Goal: Task Accomplishment & Management: Use online tool/utility

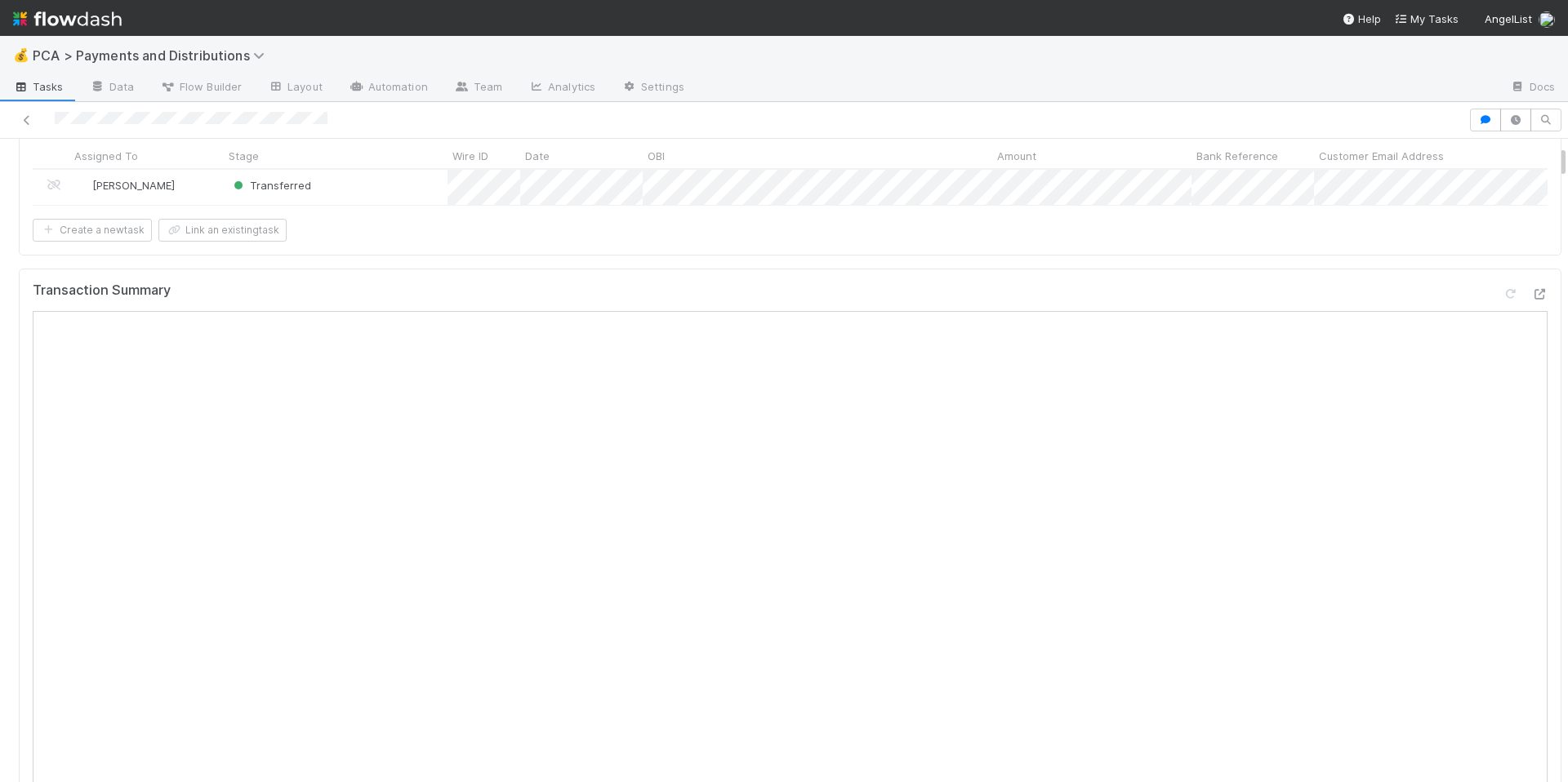
scroll to position [139, 0]
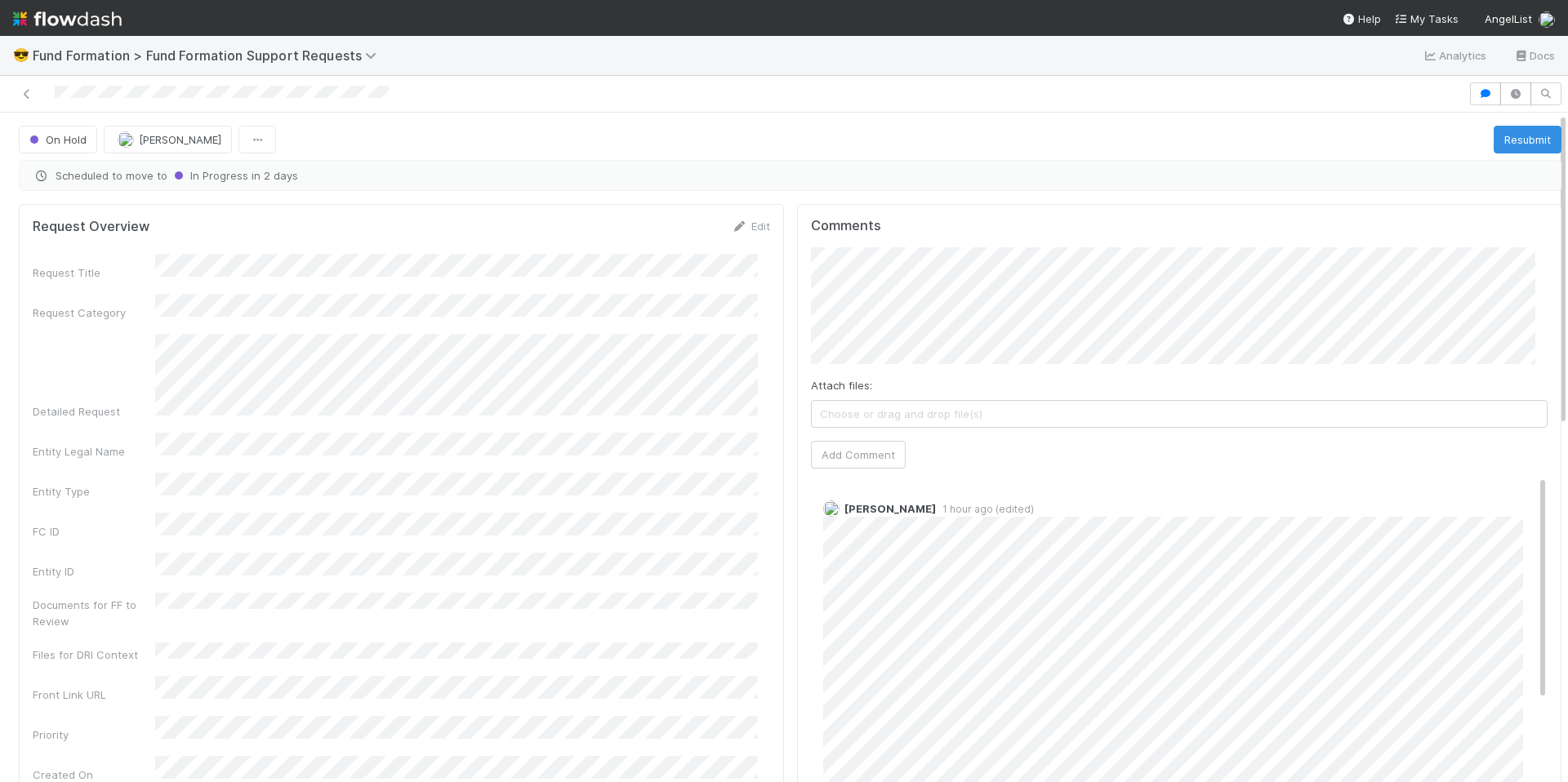
click at [660, 408] on div "Request Title Request Category Detailed Request Entity Legal Name Entity Type F…" at bounding box center [401, 519] width 738 height 529
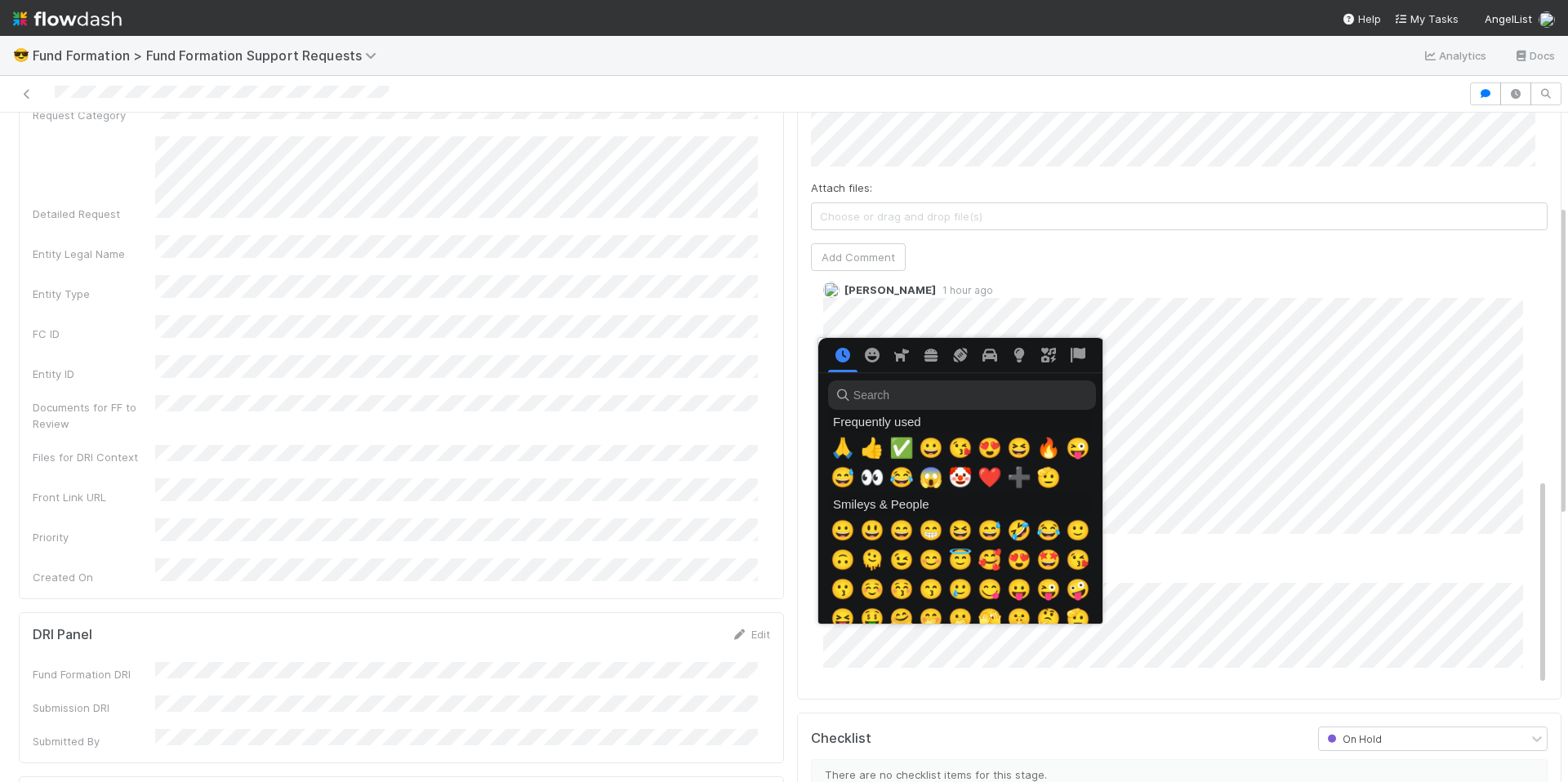
scroll to position [0, 6]
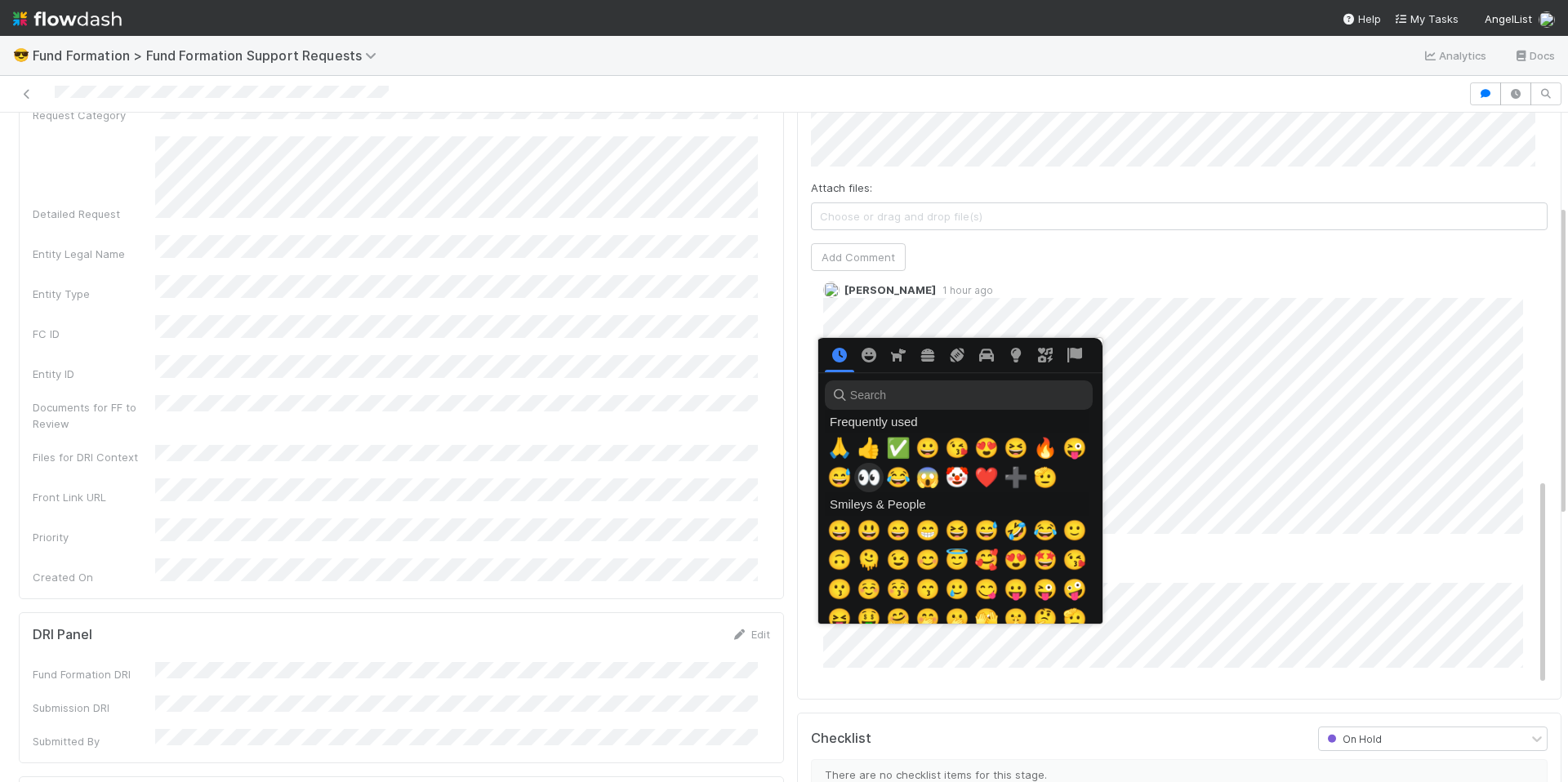
click at [858, 479] on span "👀" at bounding box center [869, 477] width 24 height 23
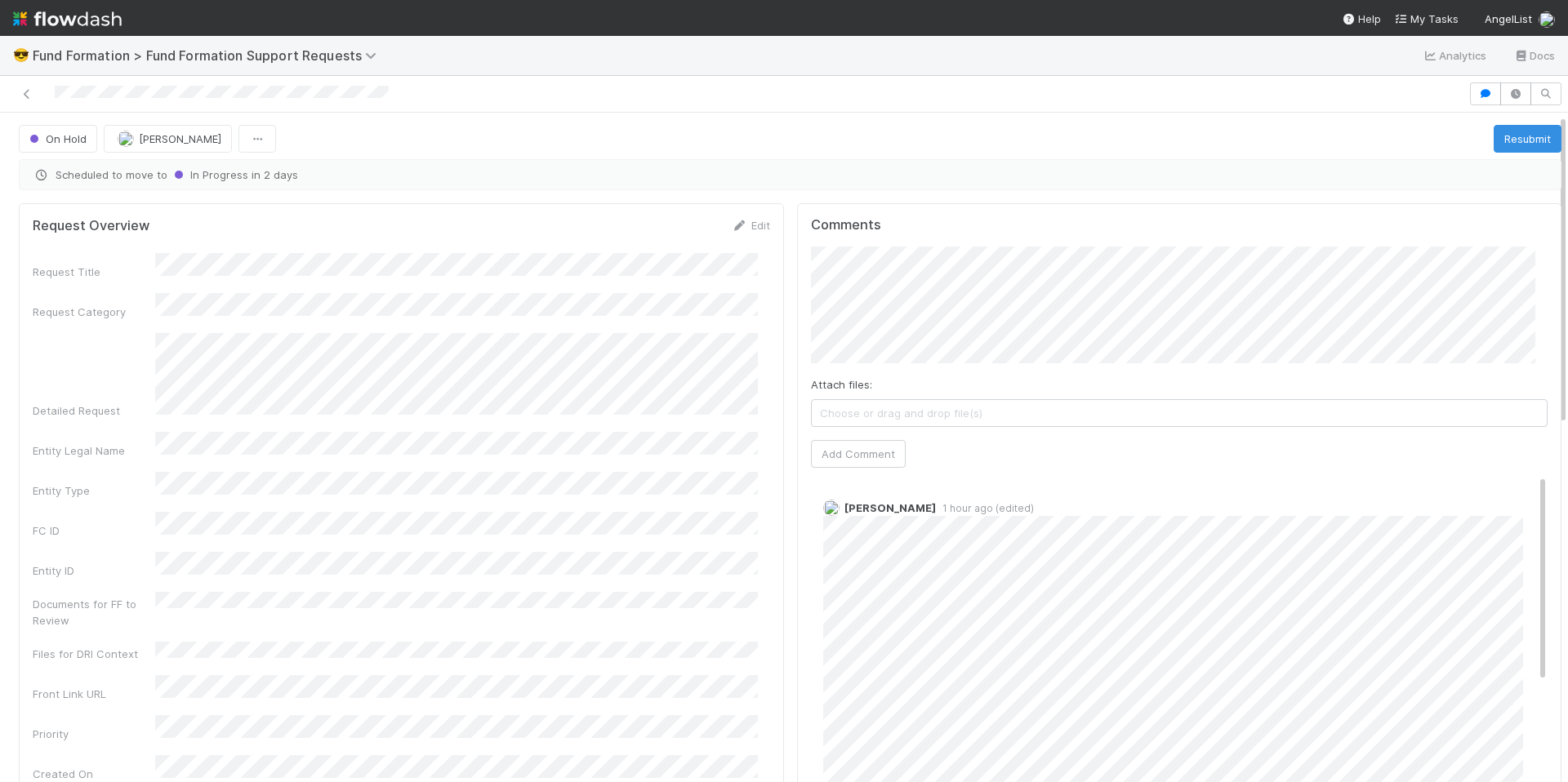
scroll to position [0, 0]
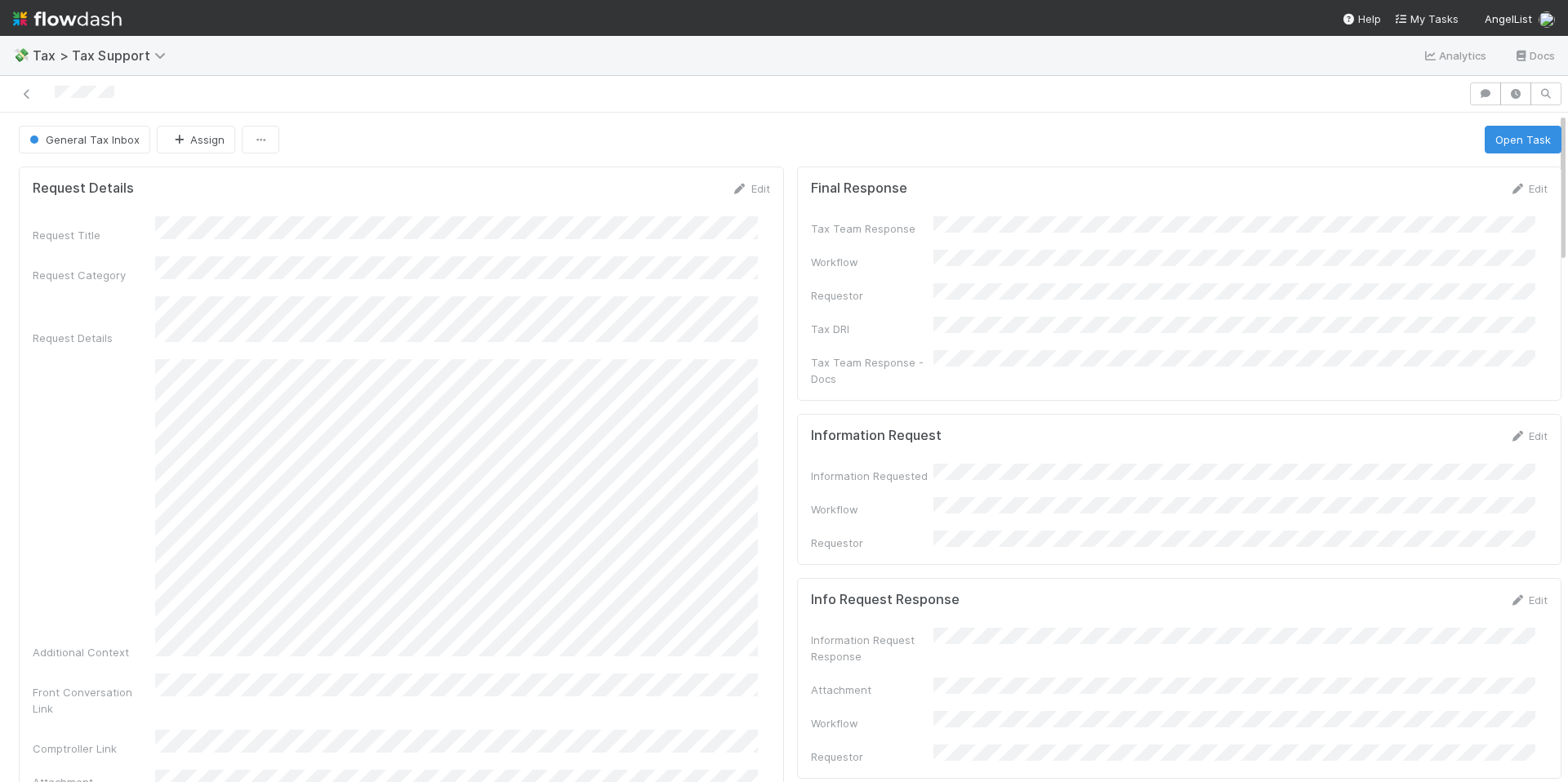
click at [596, 206] on form "Request Details Edit Request Title Request Category Request Details Additional …" at bounding box center [401, 572] width 738 height 784
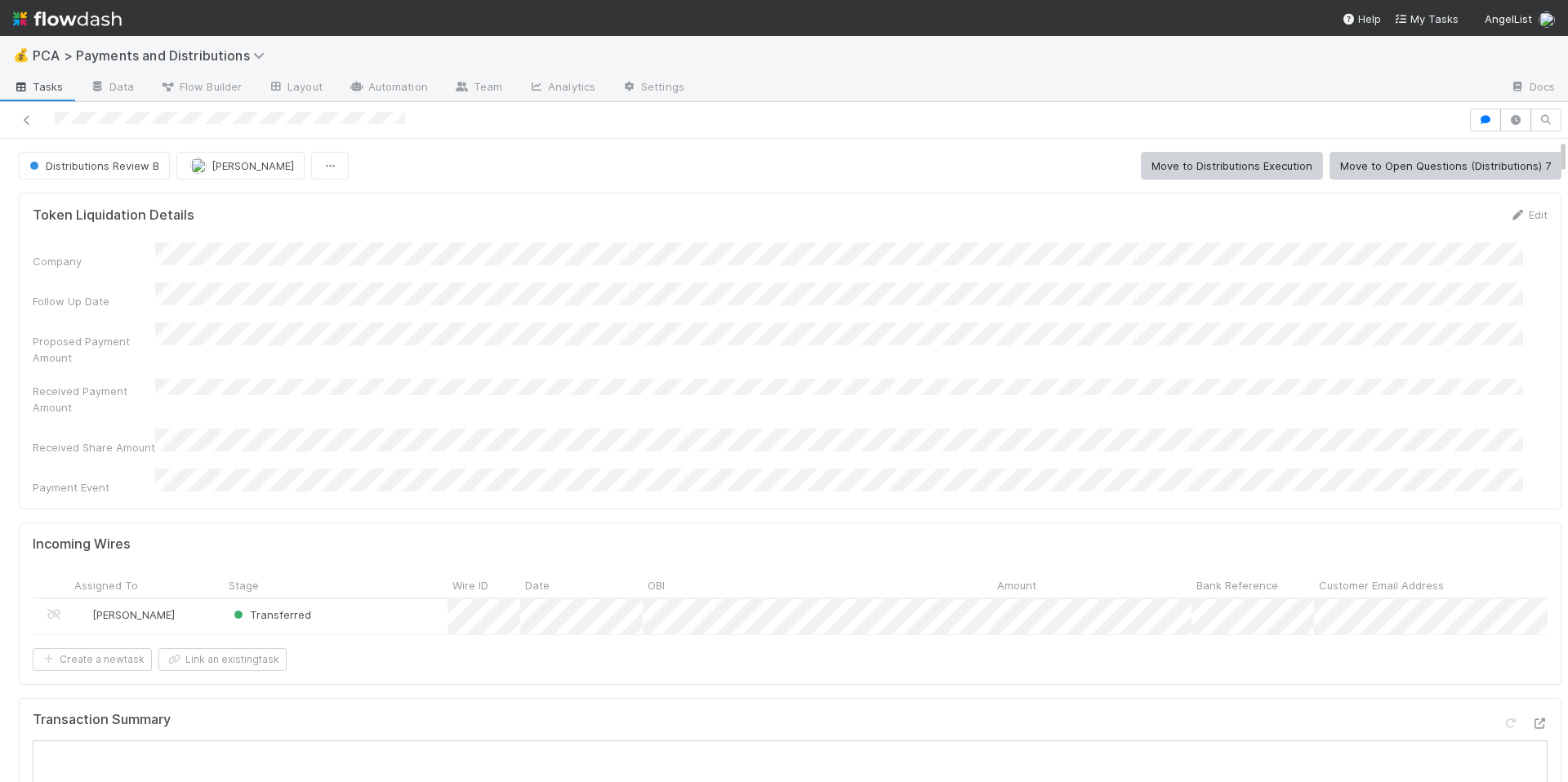
click at [715, 408] on div "Company Follow Up Date Proposed Payment Amount Received Payment Amount Received…" at bounding box center [791, 369] width 1515 height 253
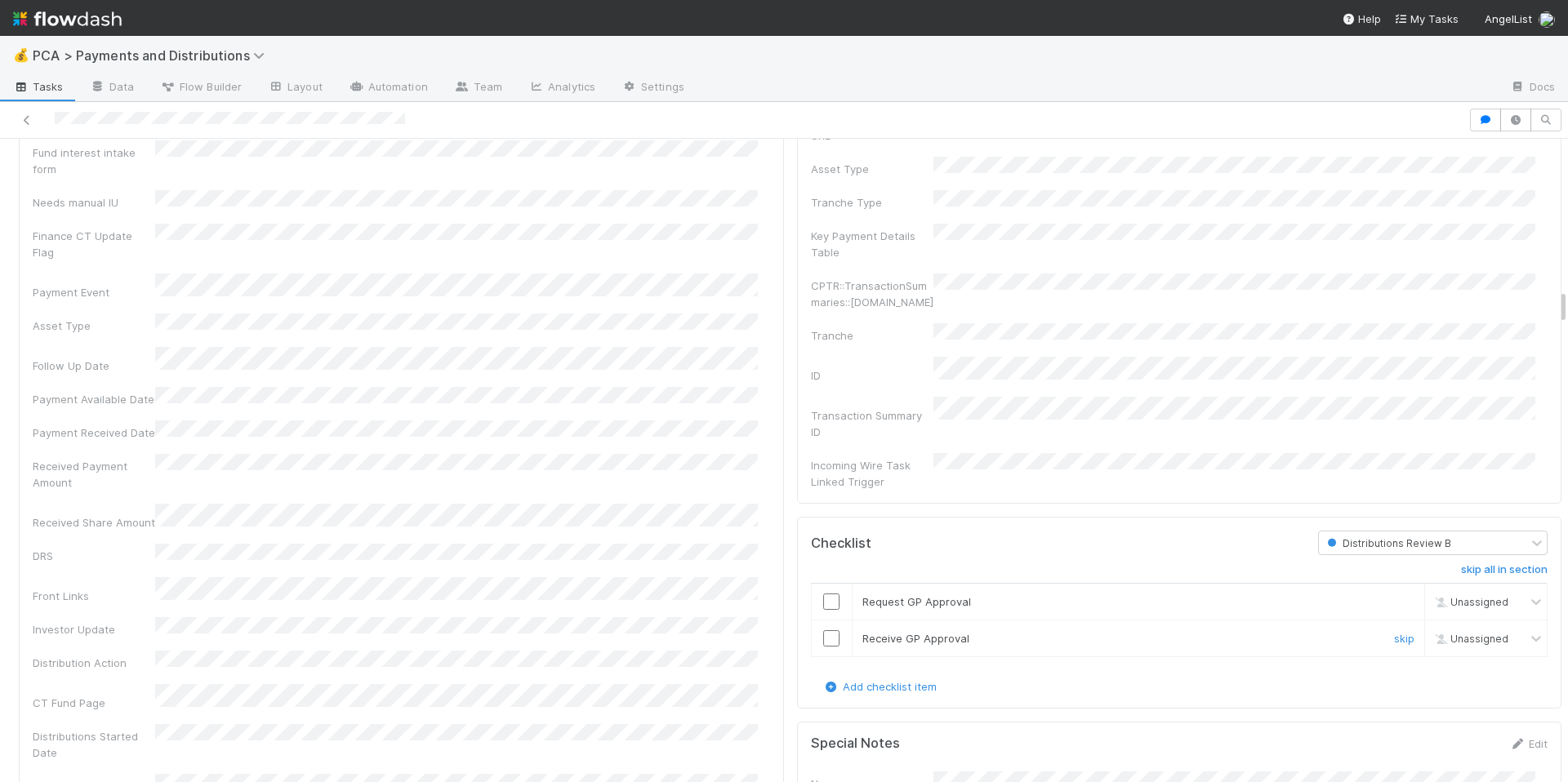
scroll to position [3045, 0]
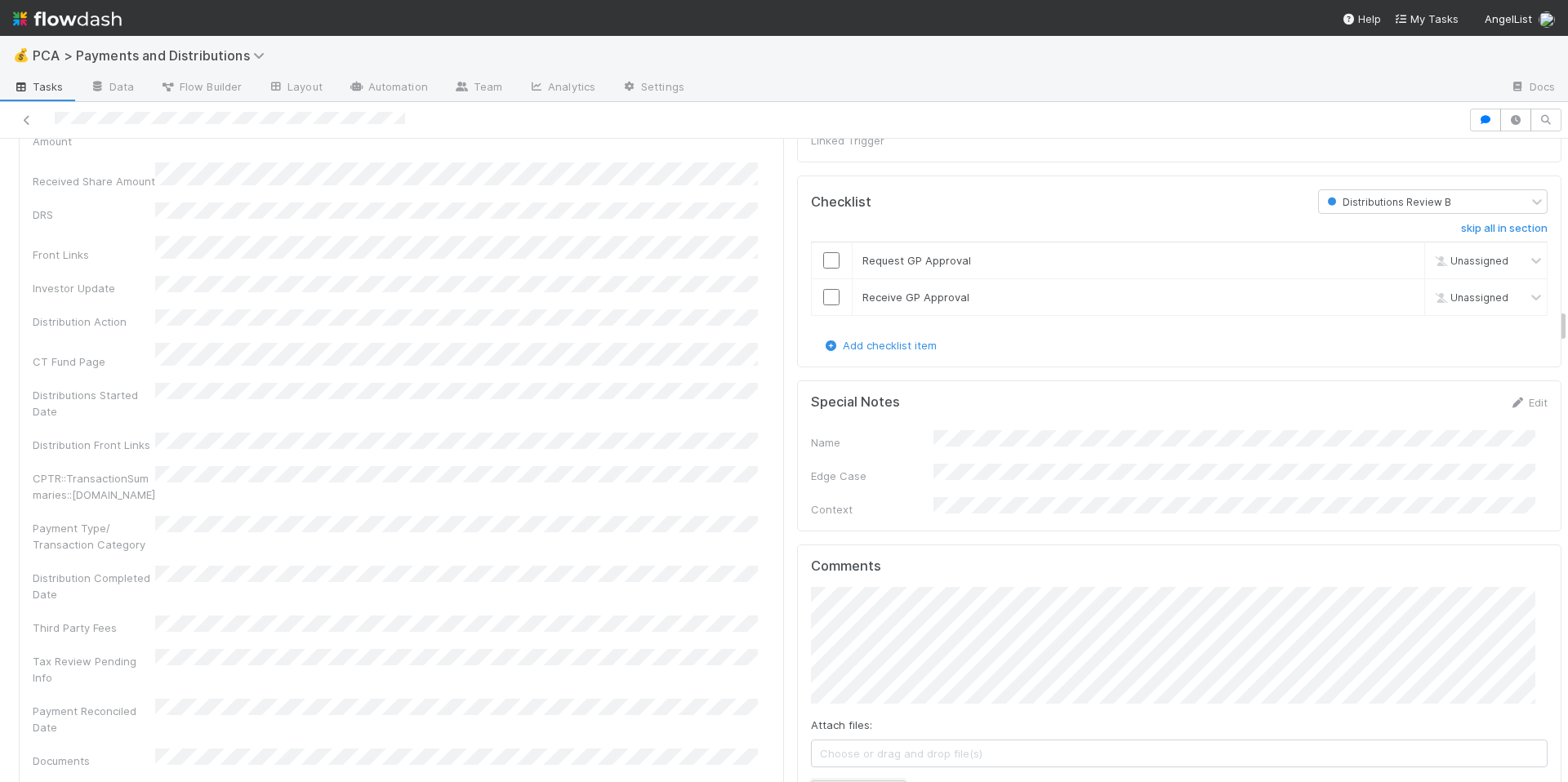
click at [862, 781] on button "Add Comment" at bounding box center [858, 795] width 95 height 28
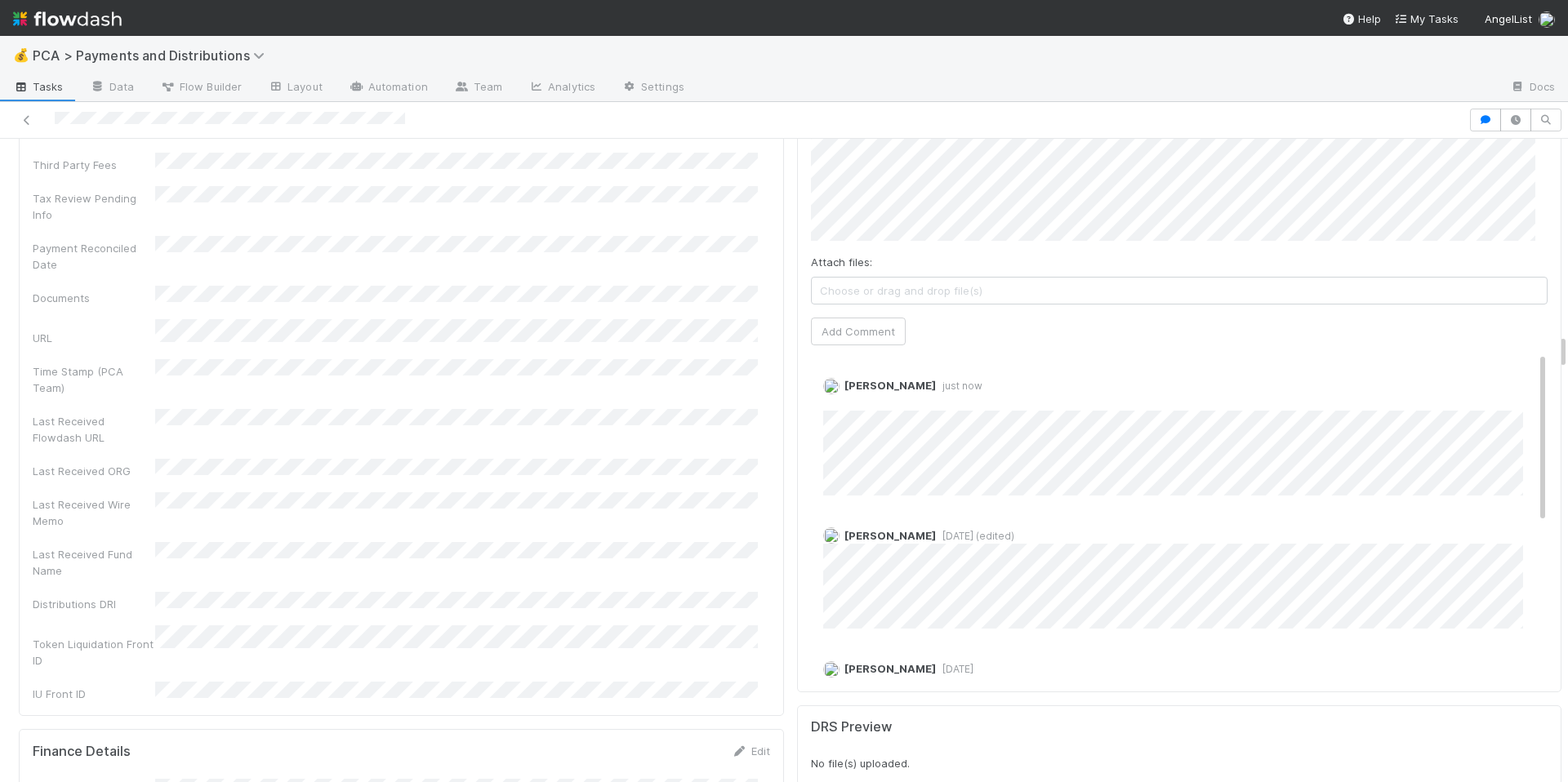
scroll to position [3510, 0]
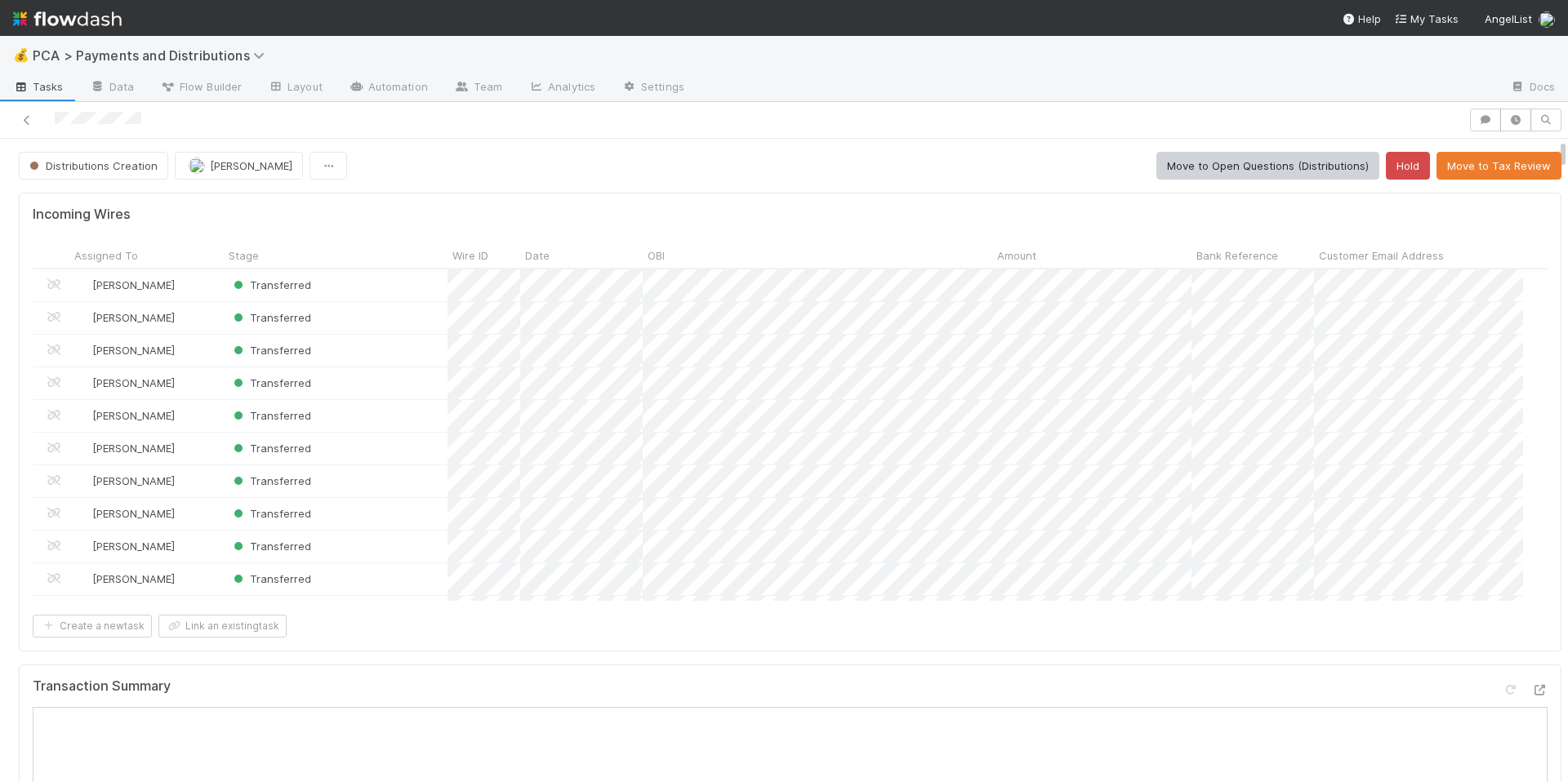
scroll to position [320, 1479]
click at [1102, 646] on div "Incoming Wires Assigned To Stage Wire ID Date OBI Amount Bank Reference Custome…" at bounding box center [790, 423] width 1543 height 459
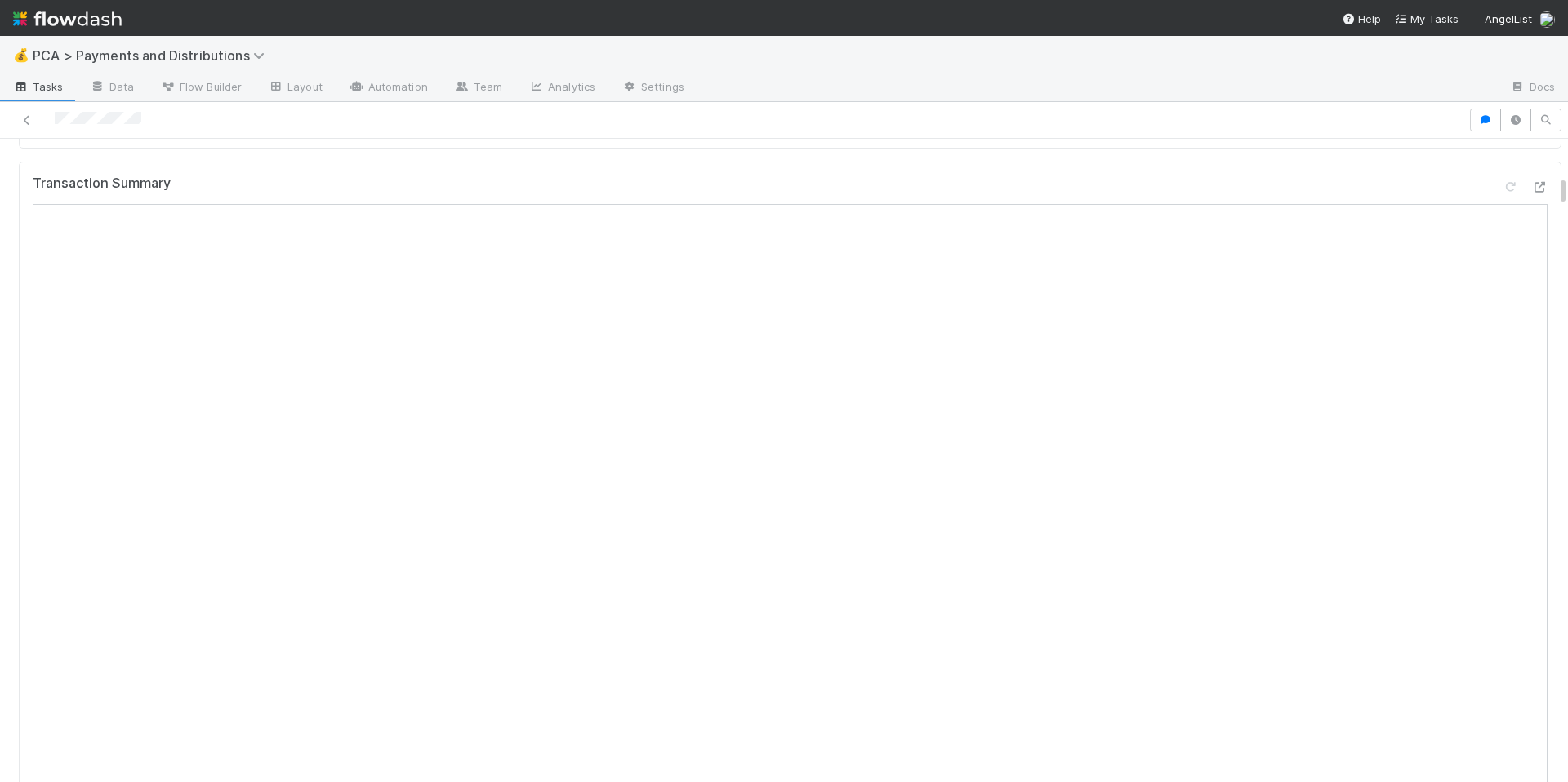
scroll to position [158, 0]
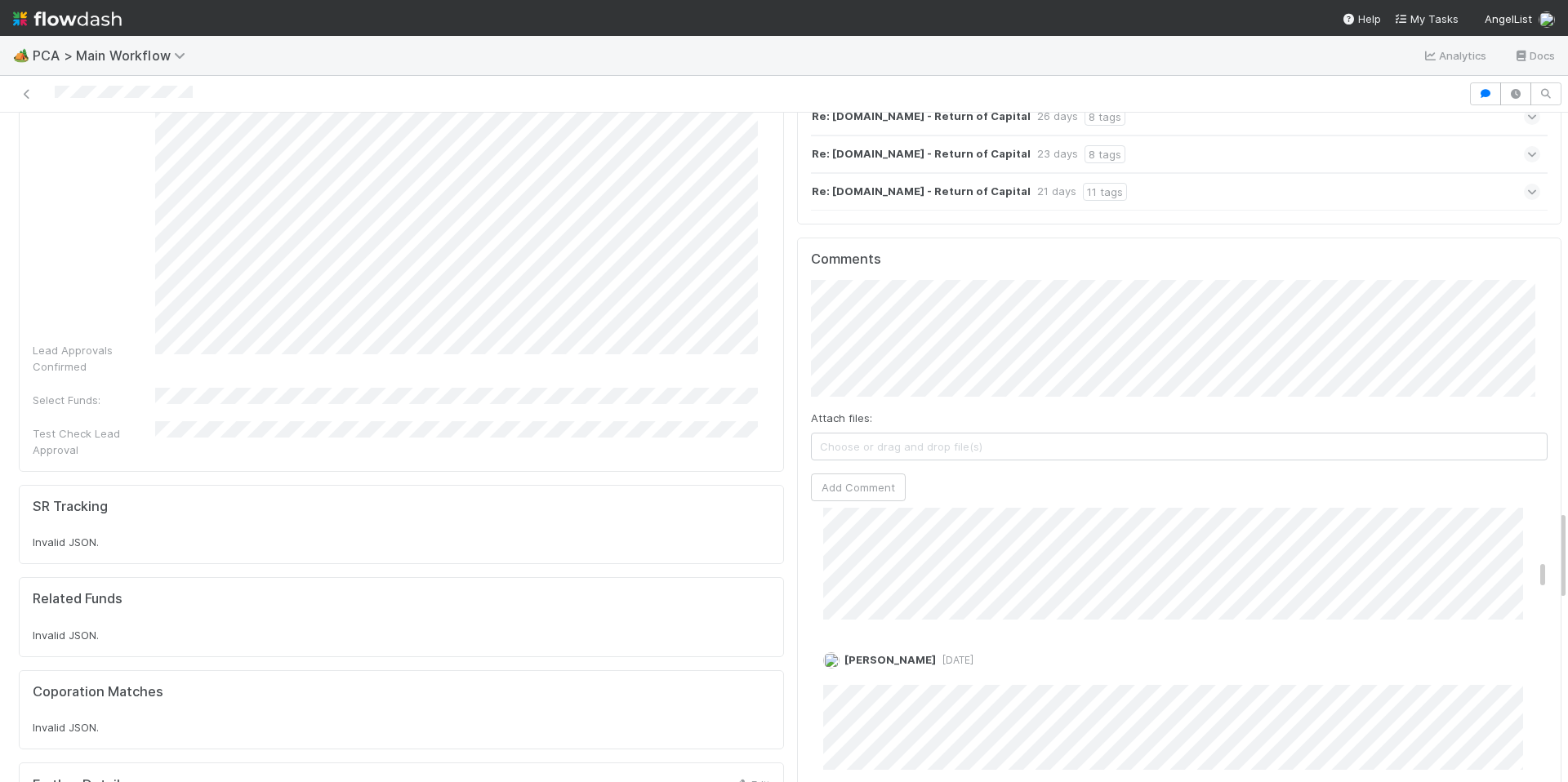
scroll to position [1201, 0]
